Goal: Task Accomplishment & Management: Complete application form

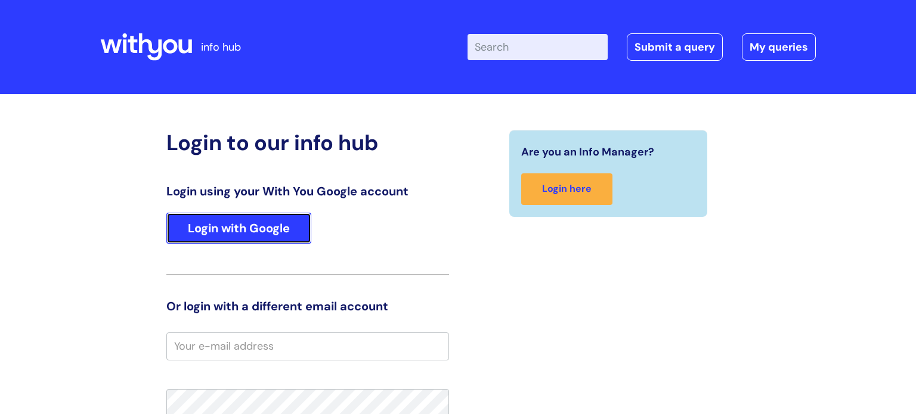
click at [248, 228] on link "Login with Google" at bounding box center [238, 228] width 145 height 31
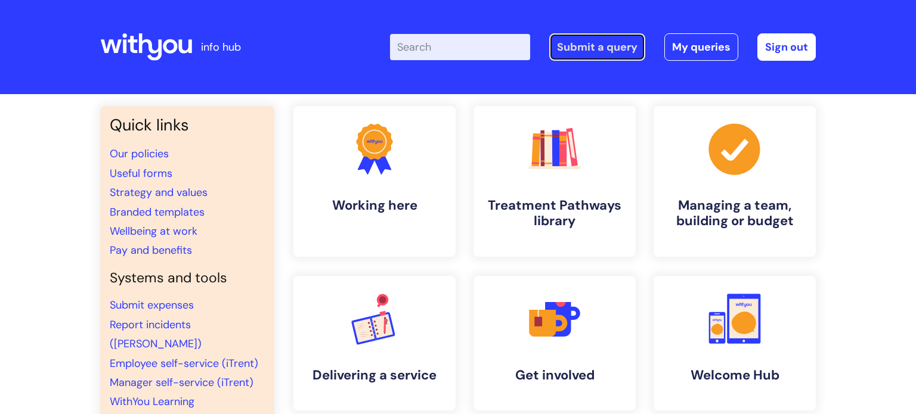
click at [556, 49] on link "Submit a query" at bounding box center [597, 46] width 96 height 27
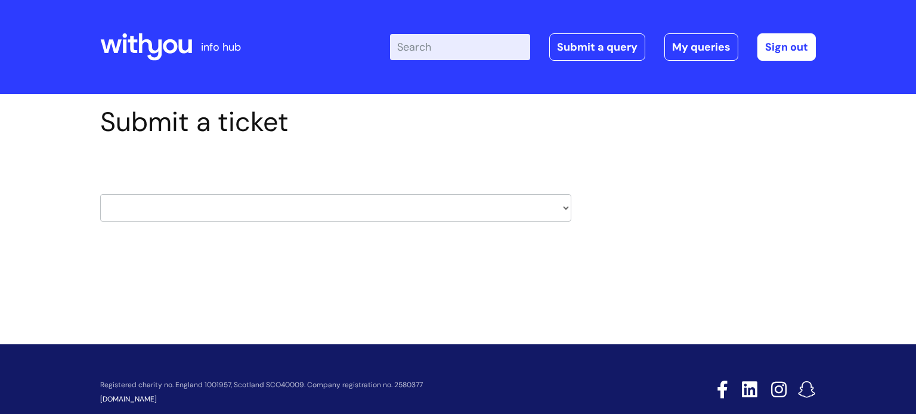
click at [350, 221] on select "HR / People IT and Support Clinical Drug Alerts Finance Accounts Data Support T…" at bounding box center [335, 207] width 471 height 27
select select "it_and_support"
click at [100, 194] on select "HR / People IT and Support Clinical Drug Alerts Finance Accounts Data Support T…" at bounding box center [335, 207] width 471 height 27
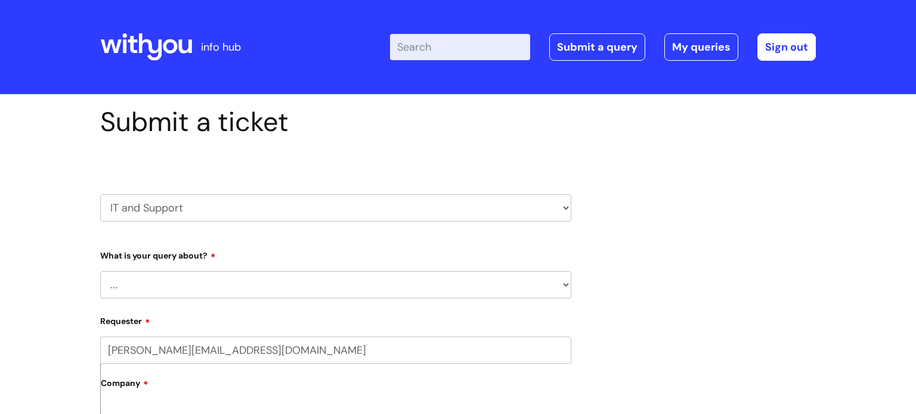
click at [271, 273] on select "... Mobile Phone Reset & MFA Accounts, Starters and Leavers IT Hardware issue I…" at bounding box center [335, 284] width 471 height 27
select select "Printing & Scanning"
click at [100, 271] on select "... Mobile Phone Reset & MFA Accounts, Starters and Leavers IT Hardware issue I…" at bounding box center [335, 284] width 471 height 27
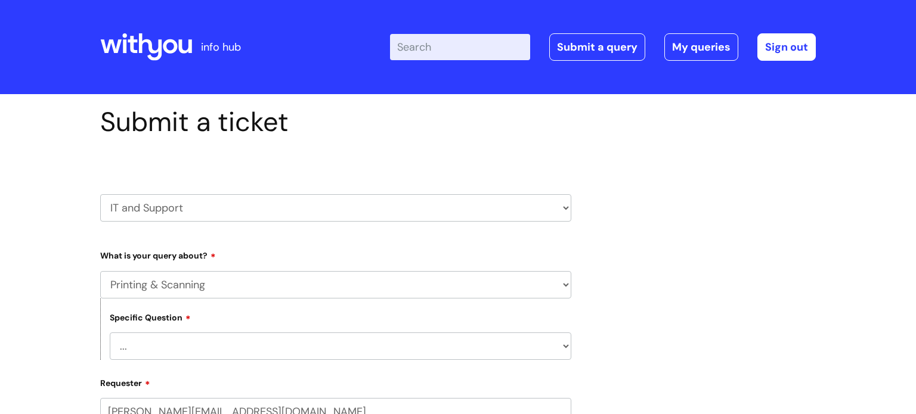
click at [223, 343] on select "... I need help finding or adding a printer I need help to scan a document I ne…" at bounding box center [340, 346] width 461 height 27
select select "I need help finding or adding a printer"
click at [110, 333] on select "... I need help finding or adding a printer I need help to scan a document I ne…" at bounding box center [340, 346] width 461 height 27
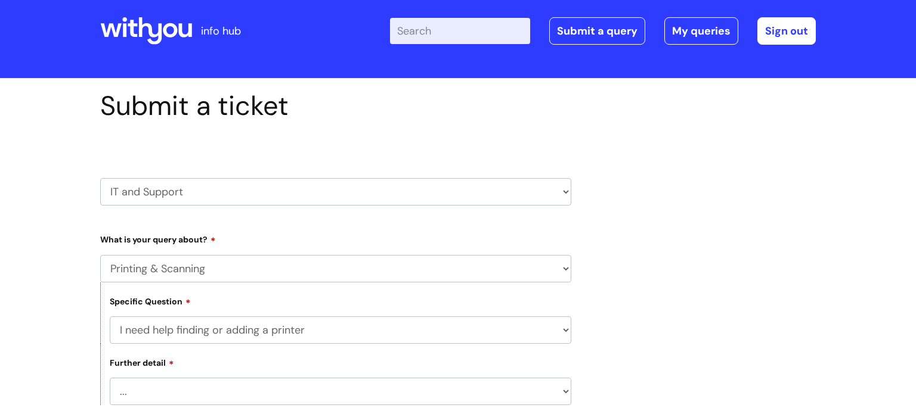
scroll to position [117, 0]
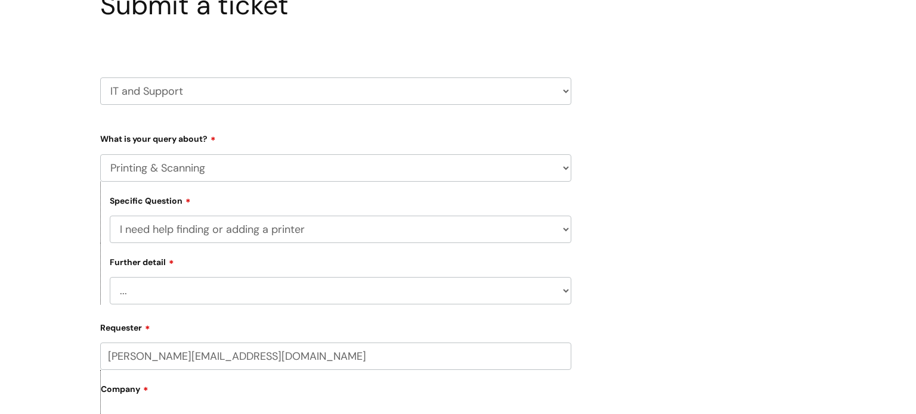
click at [240, 287] on select "... I need help with my Printix login" at bounding box center [340, 290] width 461 height 27
select select "I need help with my Printix login"
click at [110, 277] on select "... I need help with my Printix login" at bounding box center [340, 290] width 461 height 27
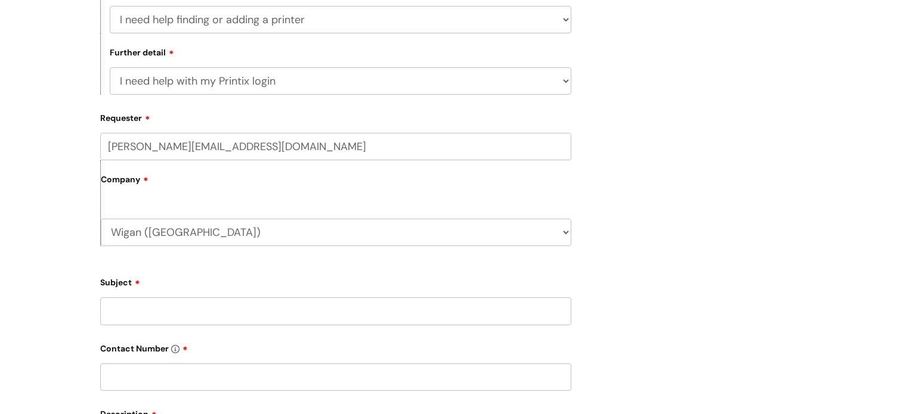
scroll to position [330, 0]
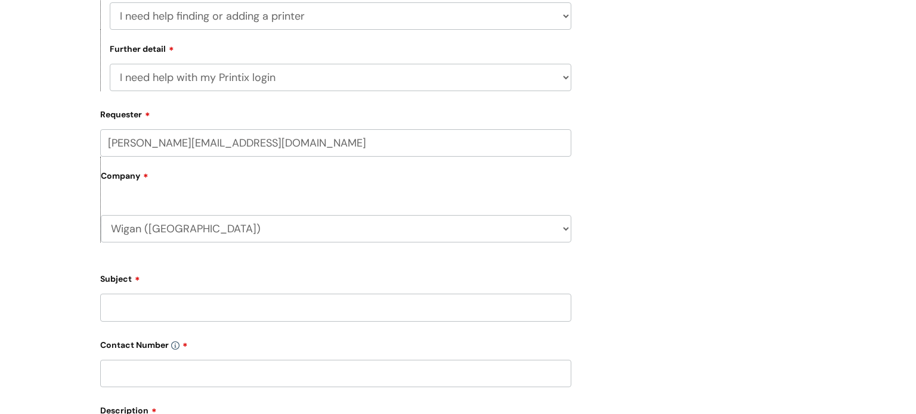
click at [243, 316] on input "Subject" at bounding box center [335, 307] width 471 height 27
type input "P"
type input "No printer access"
click at [283, 380] on input "text" at bounding box center [335, 373] width 471 height 27
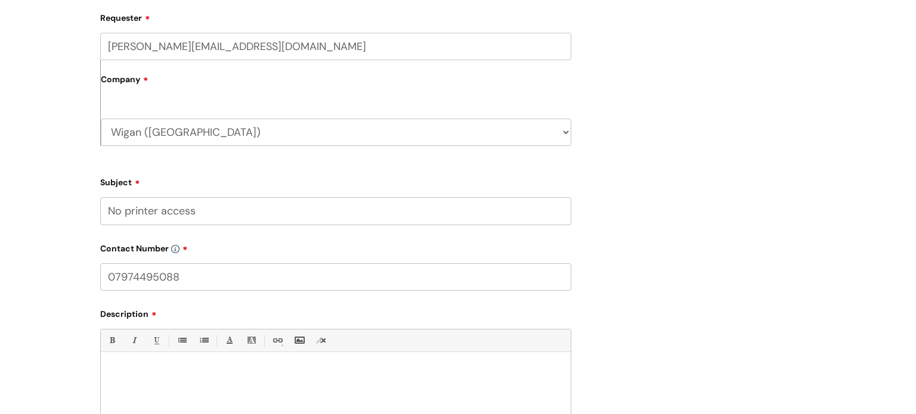
scroll to position [428, 0]
type input "07974495088"
click at [245, 355] on div "Bold (Ctrl-B) Italic (Ctrl-I) Underline(Ctrl-U) • Unordered List (Ctrl-Shift-7)…" at bounding box center [335, 384] width 471 height 112
click at [270, 371] on p at bounding box center [336, 372] width 452 height 11
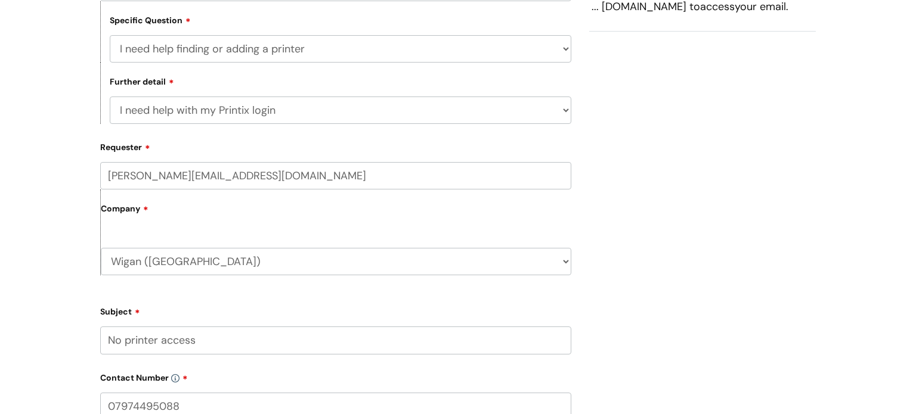
scroll to position [601, 0]
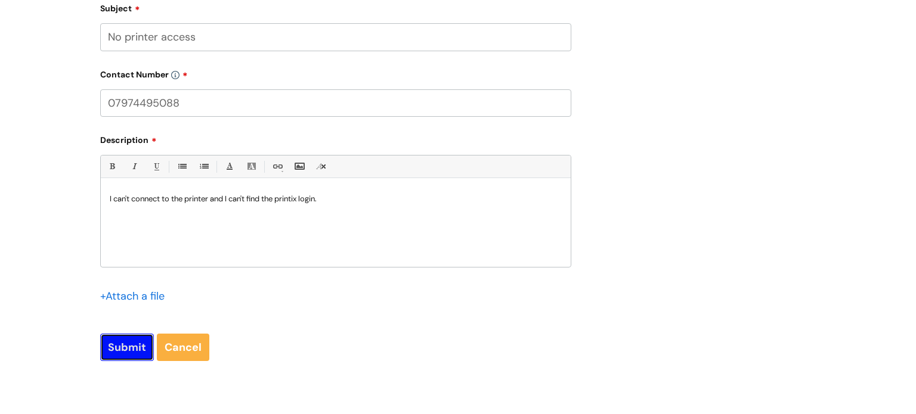
click at [121, 345] on input "Submit" at bounding box center [127, 347] width 54 height 27
type input "Please Wait..."
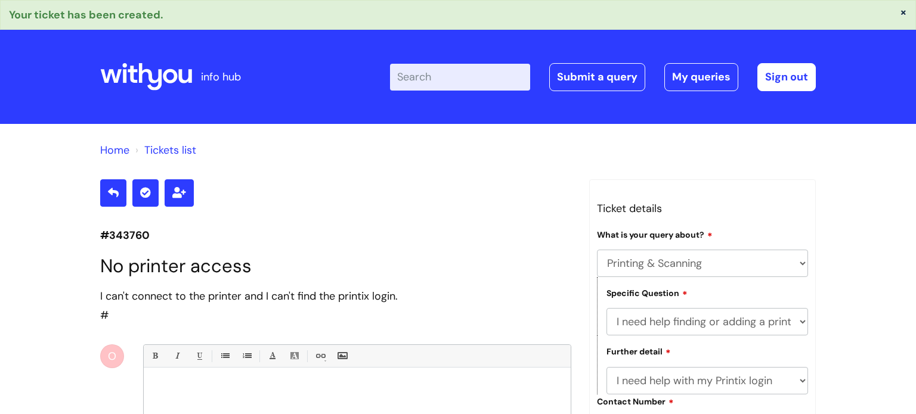
select select "Printing & Scanning"
select select "I need help finding or adding a printer"
select select "I need help with my Printix login"
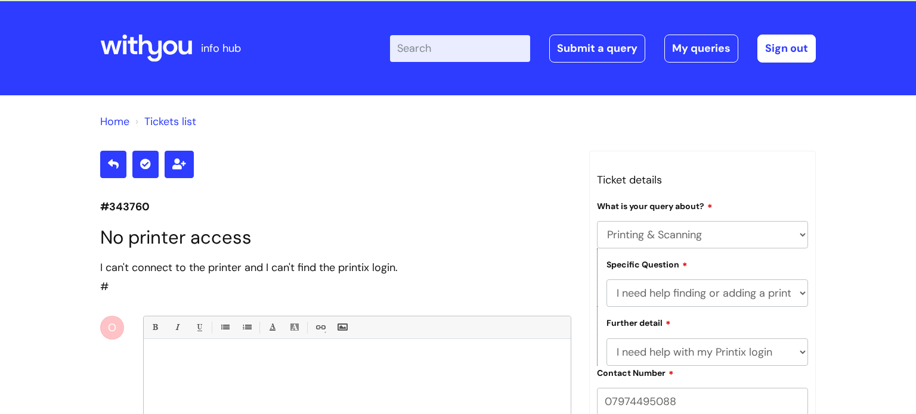
scroll to position [28, 0]
